Goal: Find specific page/section: Find specific page/section

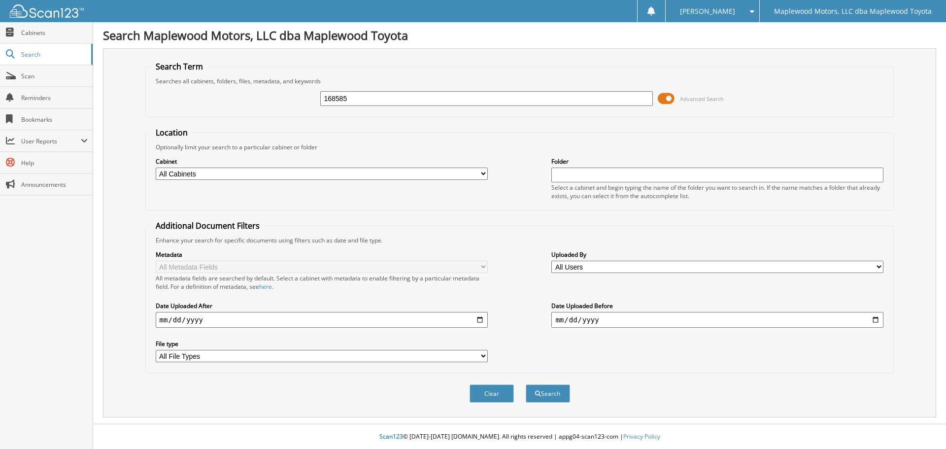
type input "168585"
click at [526, 384] on button "Search" at bounding box center [548, 393] width 44 height 18
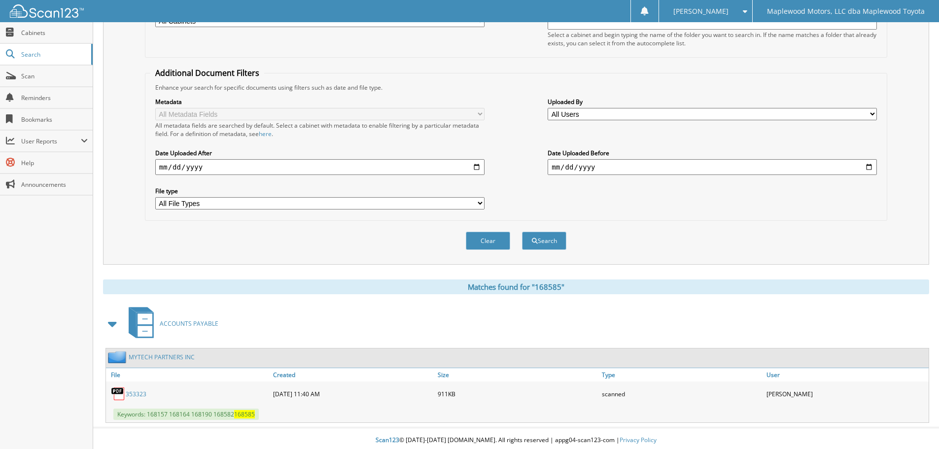
scroll to position [157, 0]
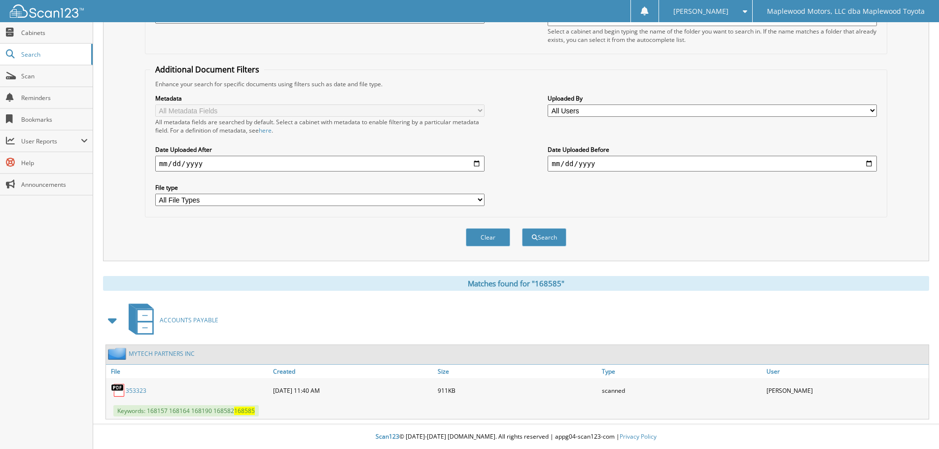
click at [170, 355] on link "MYTECH PARTNERS INC" at bounding box center [162, 353] width 66 height 8
